Goal: Navigation & Orientation: Go to known website

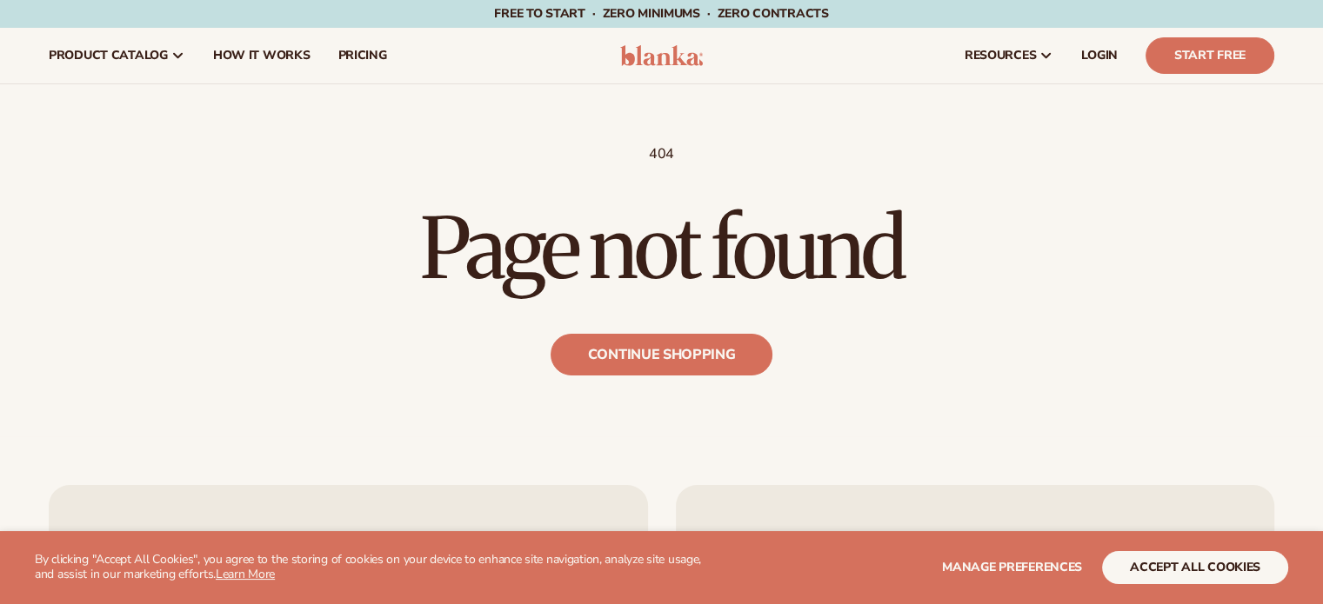
click at [656, 60] on img at bounding box center [661, 55] width 83 height 21
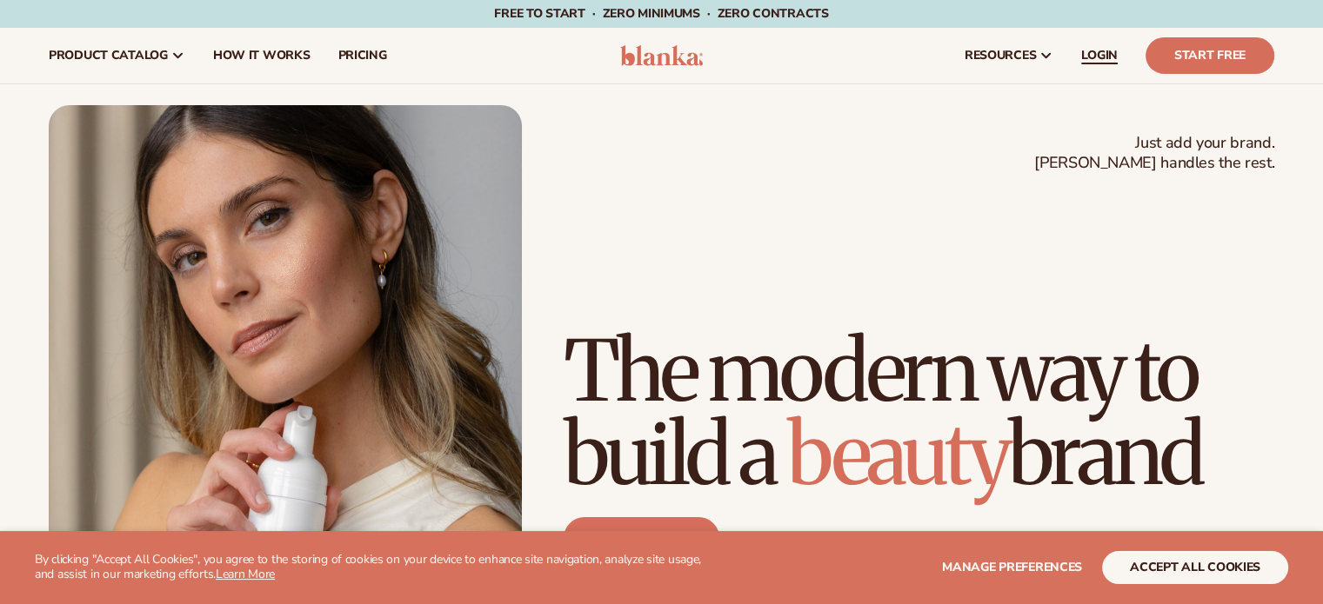
click at [1110, 55] on span "LOGIN" at bounding box center [1099, 56] width 37 height 14
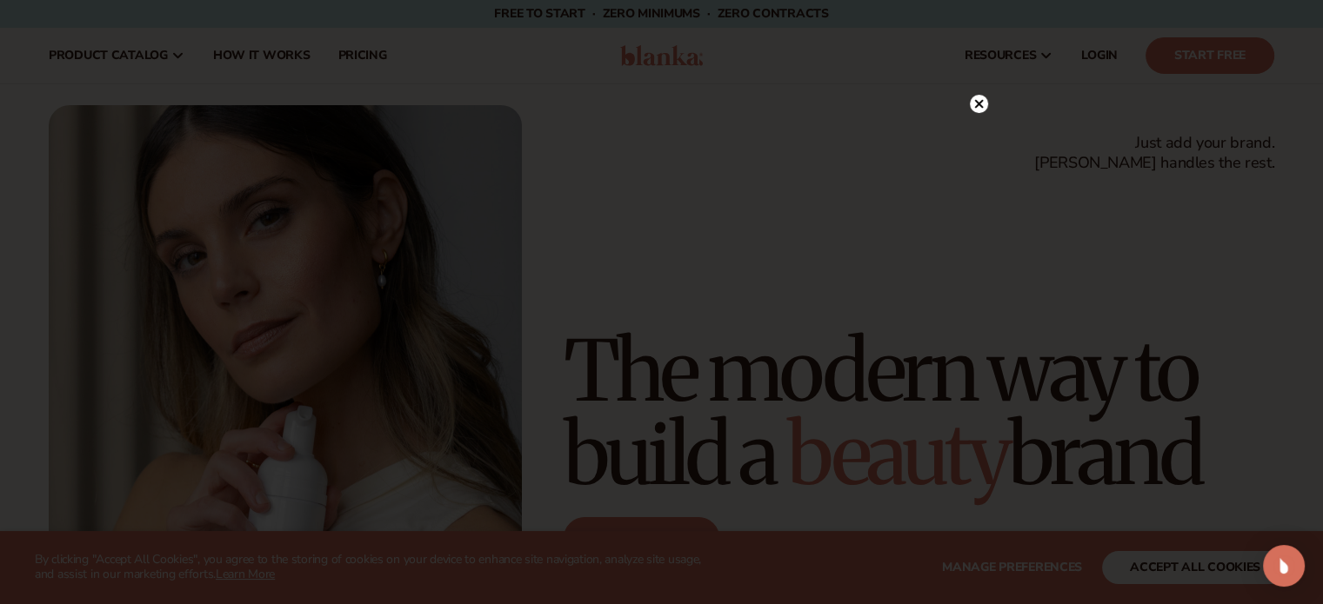
click at [978, 108] on circle at bounding box center [979, 104] width 18 height 18
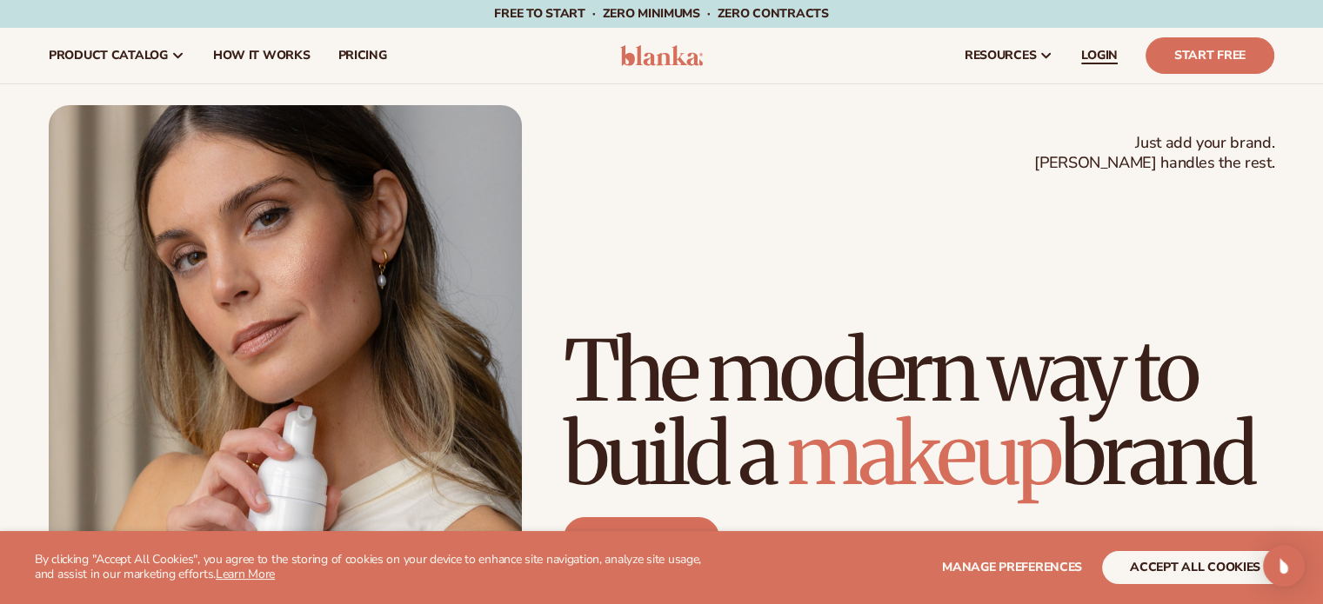
click at [1082, 62] on span "LOGIN" at bounding box center [1099, 56] width 37 height 14
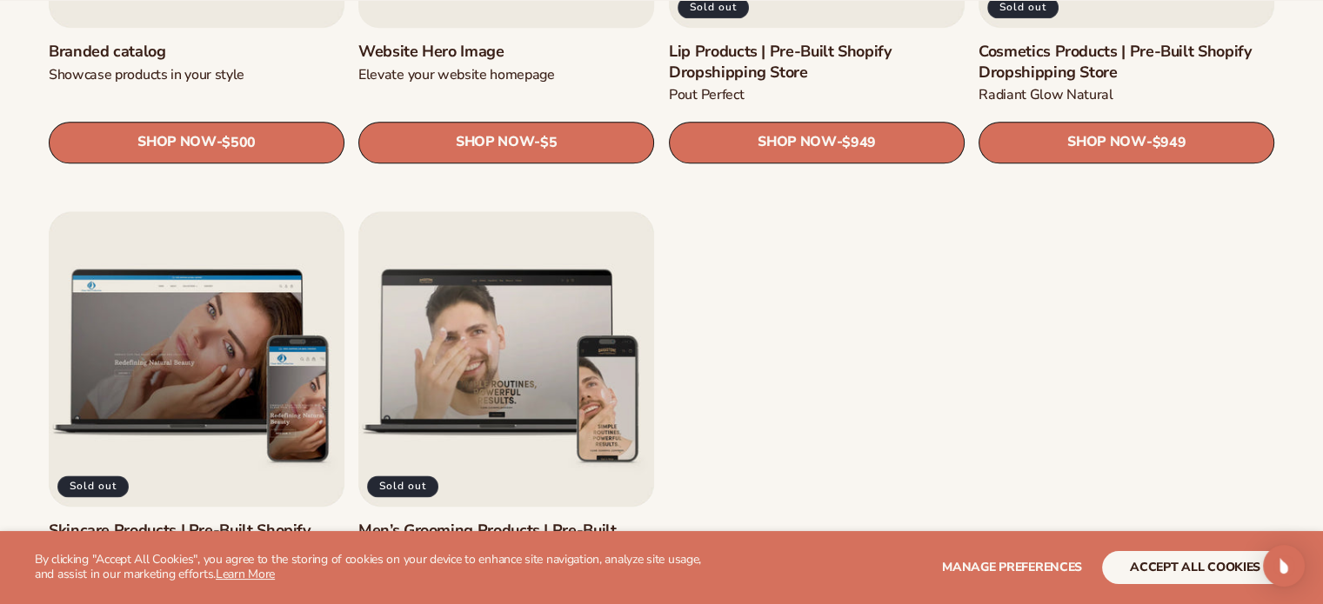
scroll to position [2522, 0]
